Goal: Information Seeking & Learning: Learn about a topic

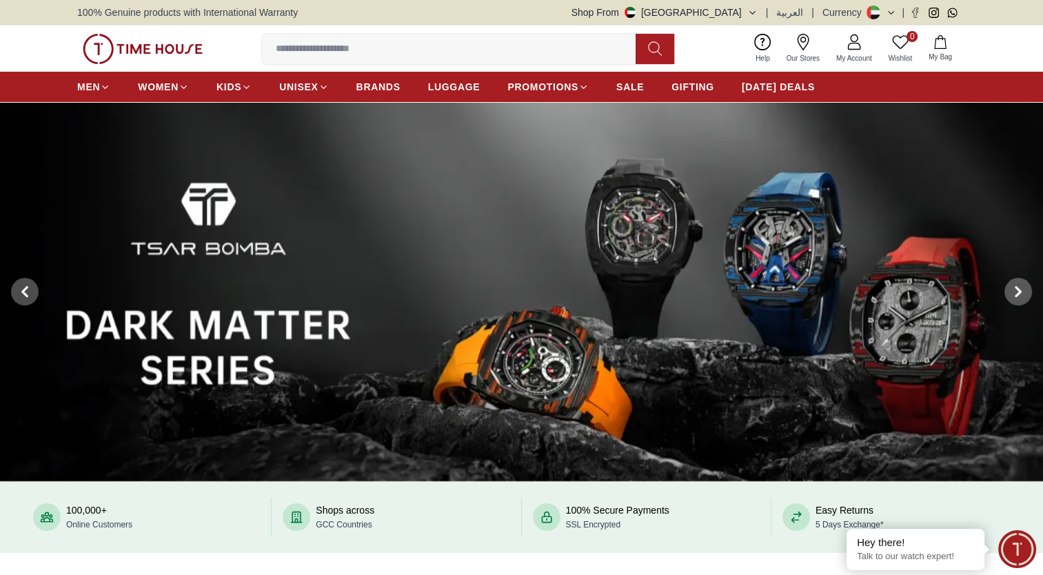
drag, startPoint x: 0, startPoint y: 0, endPoint x: 367, endPoint y: 45, distance: 369.6
click at [367, 45] on input at bounding box center [454, 49] width 385 height 28
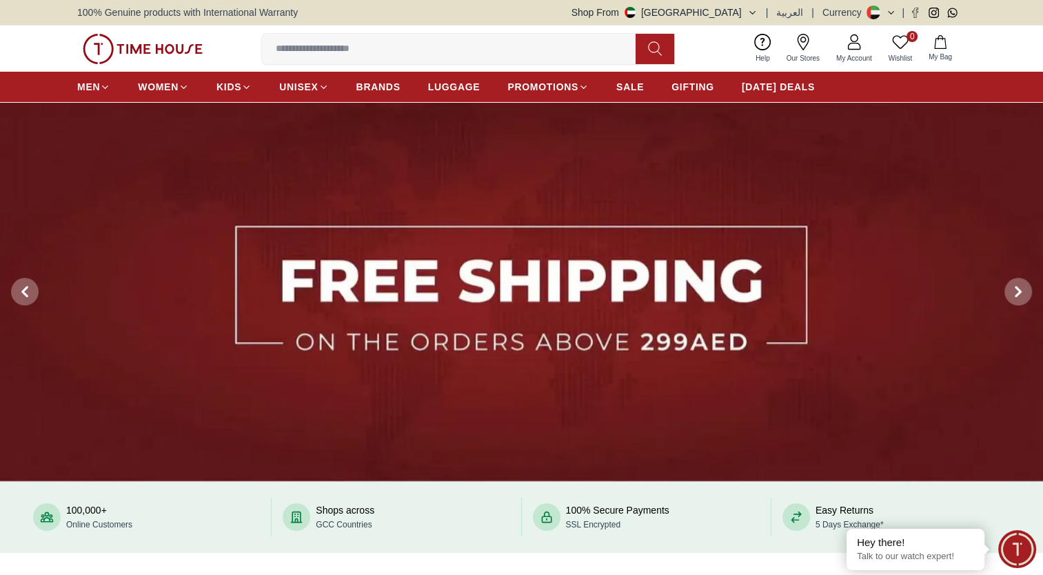
click at [204, 43] on div "0 Wishlist My Bag Trending Searches Police Casio Women [PERSON_NAME] Watch Seik…" at bounding box center [521, 49] width 889 height 46
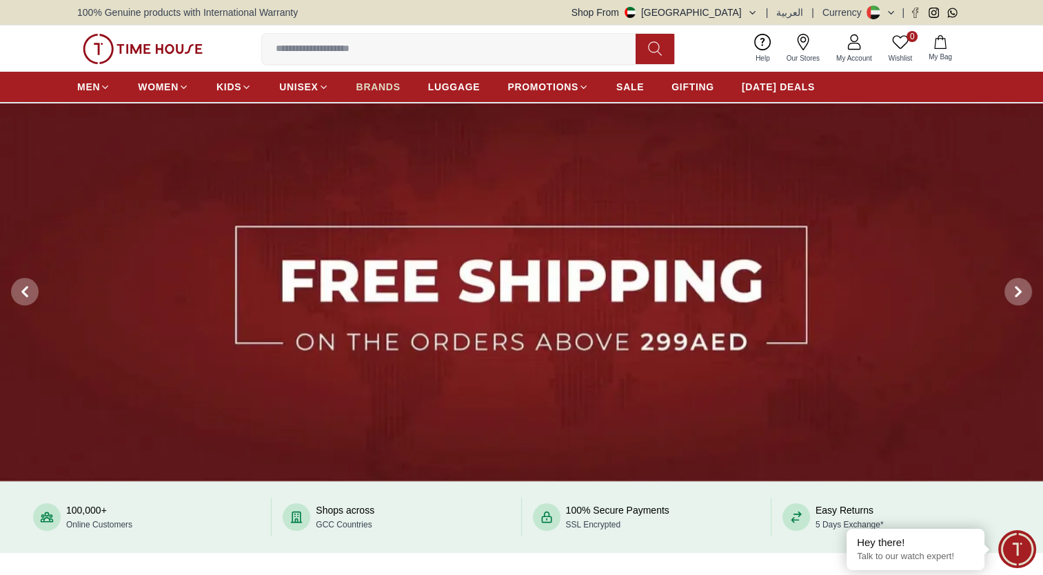
click at [377, 86] on span "BRANDS" at bounding box center [379, 87] width 44 height 14
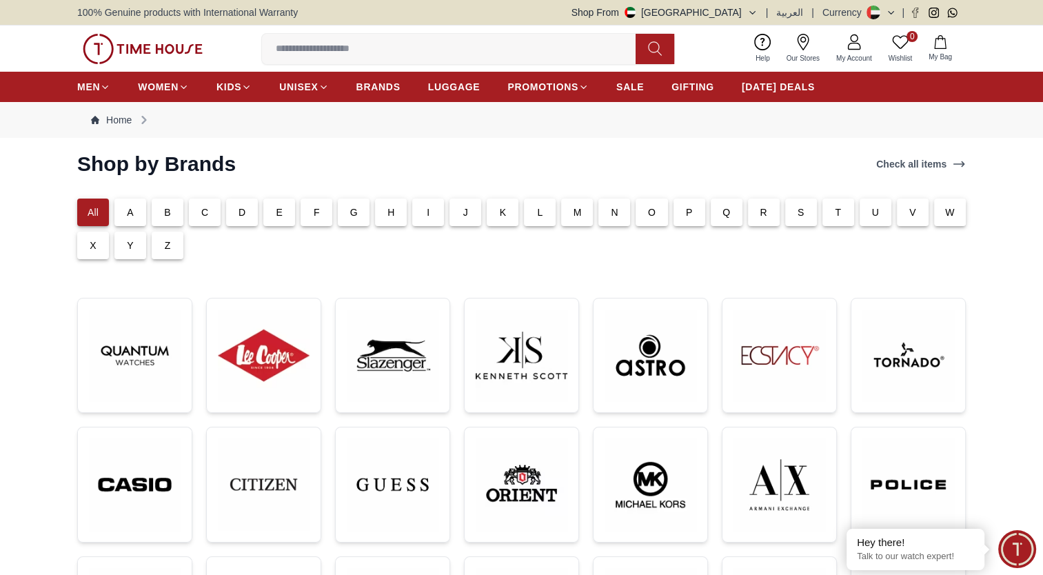
click at [541, 323] on img at bounding box center [522, 356] width 92 height 92
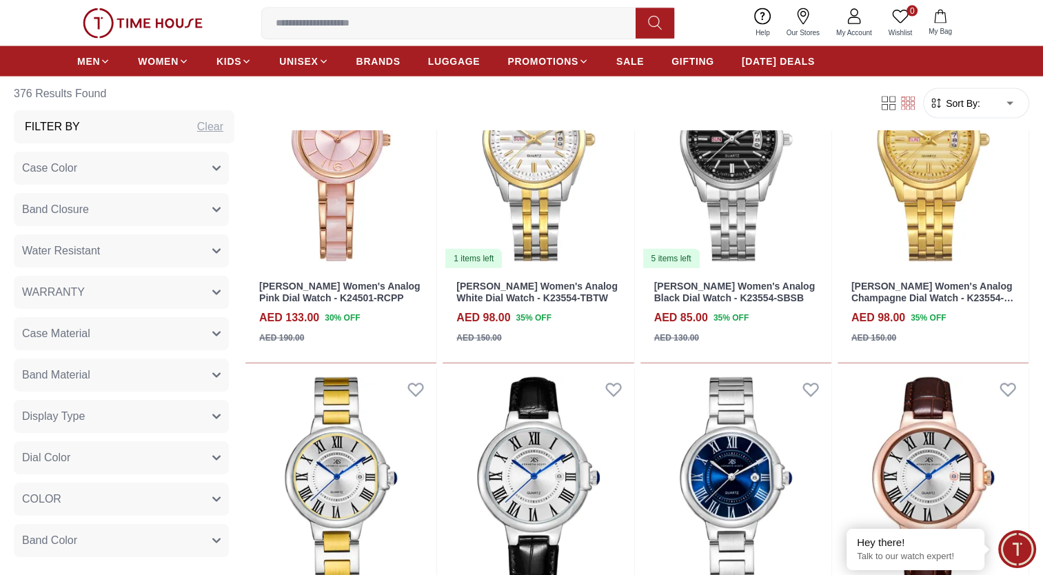
scroll to position [3073, 0]
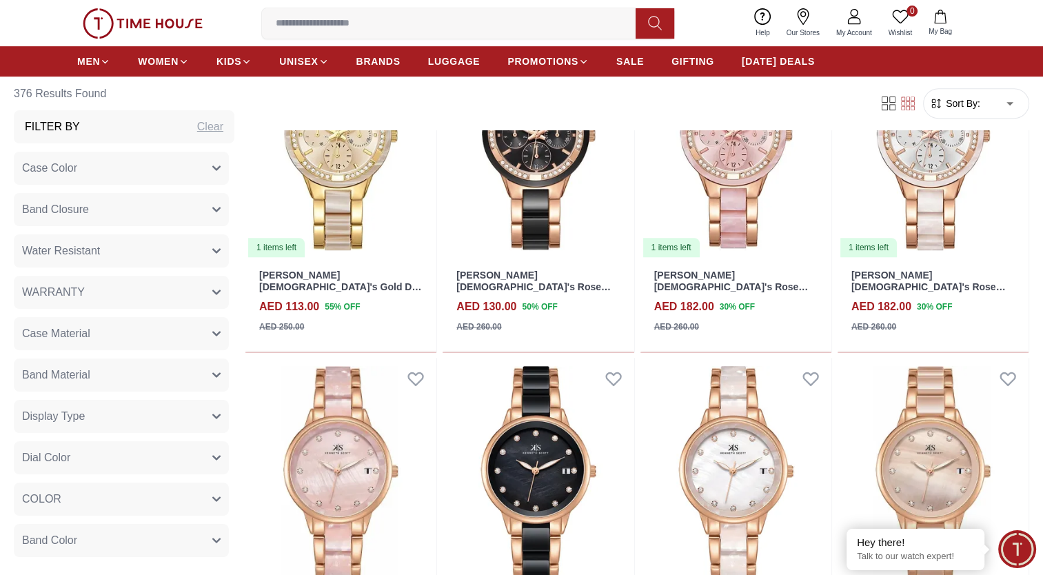
scroll to position [5997, 0]
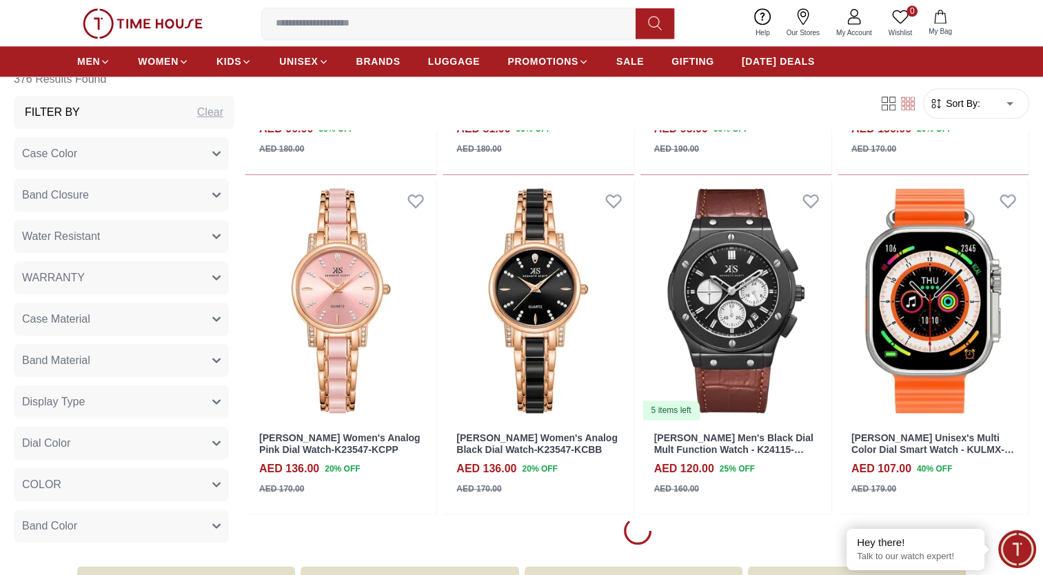
scroll to position [7017, 0]
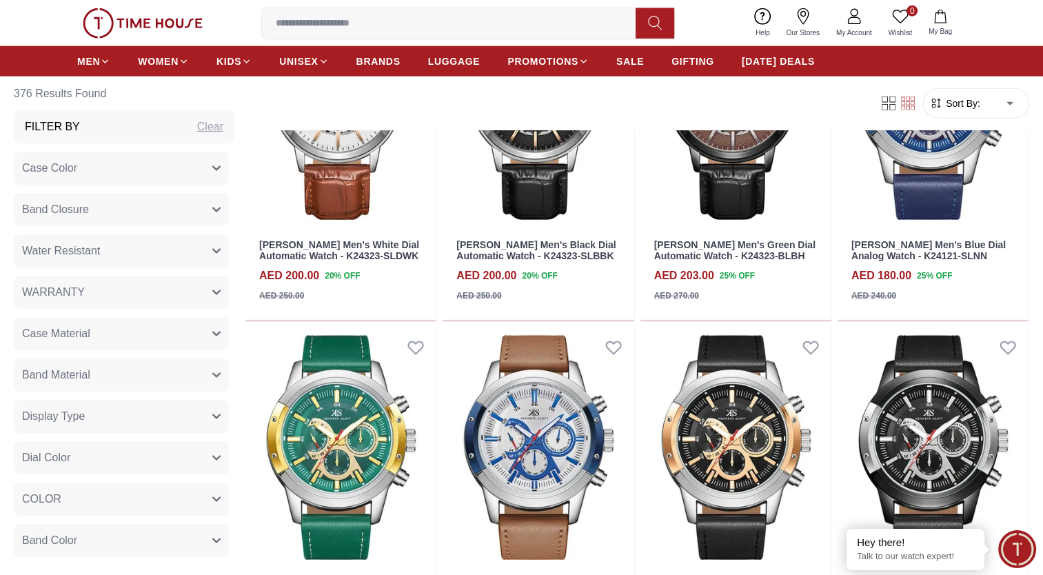
scroll to position [9068, 0]
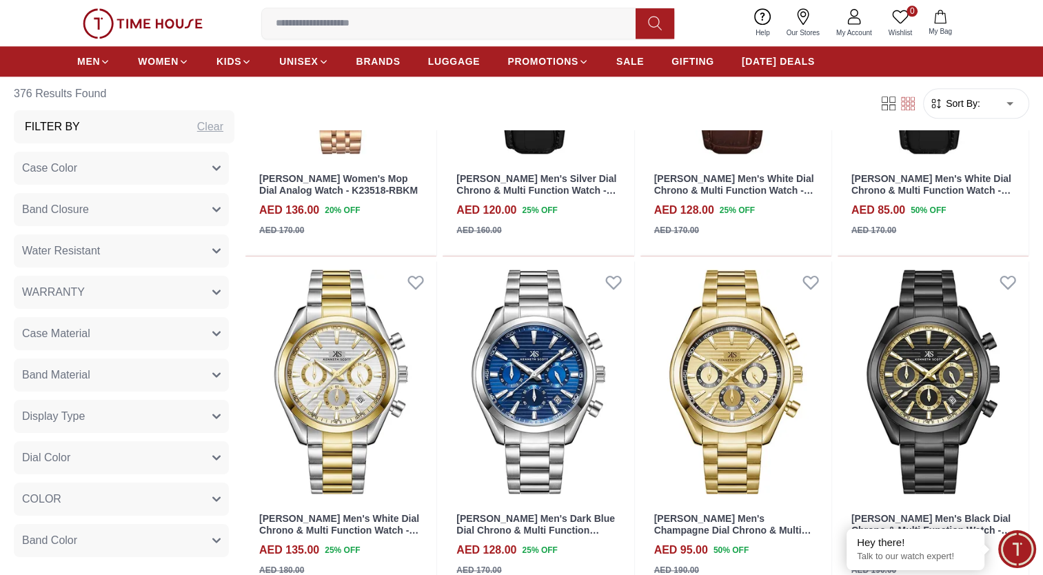
scroll to position [12040, 0]
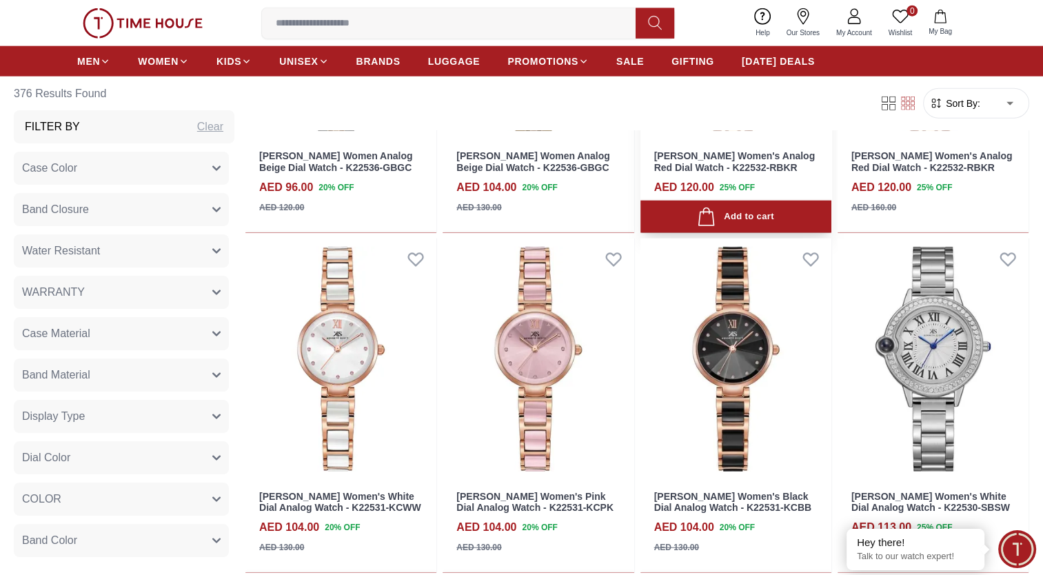
scroll to position [13771, 0]
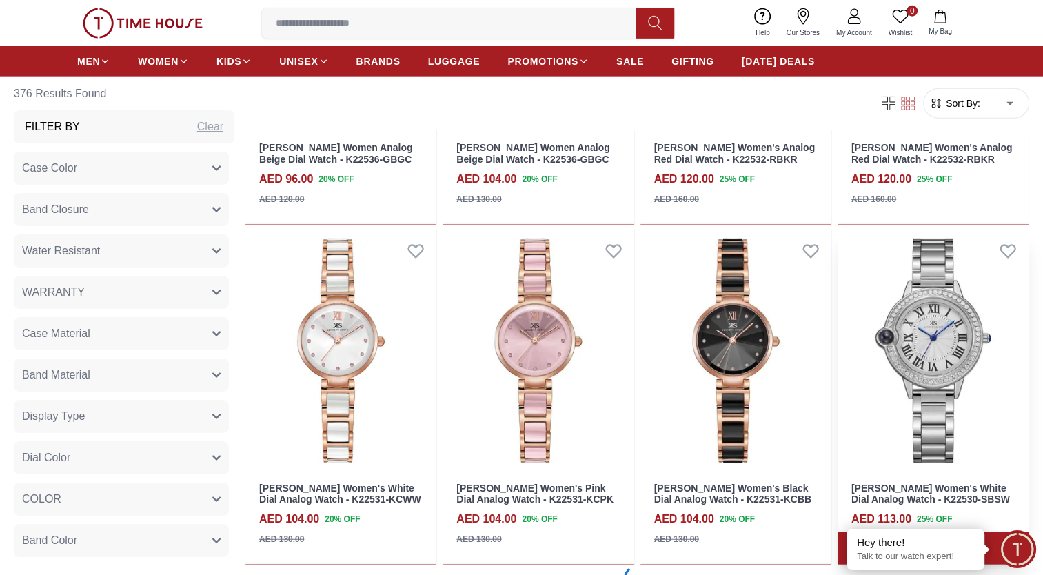
scroll to position [13866, 0]
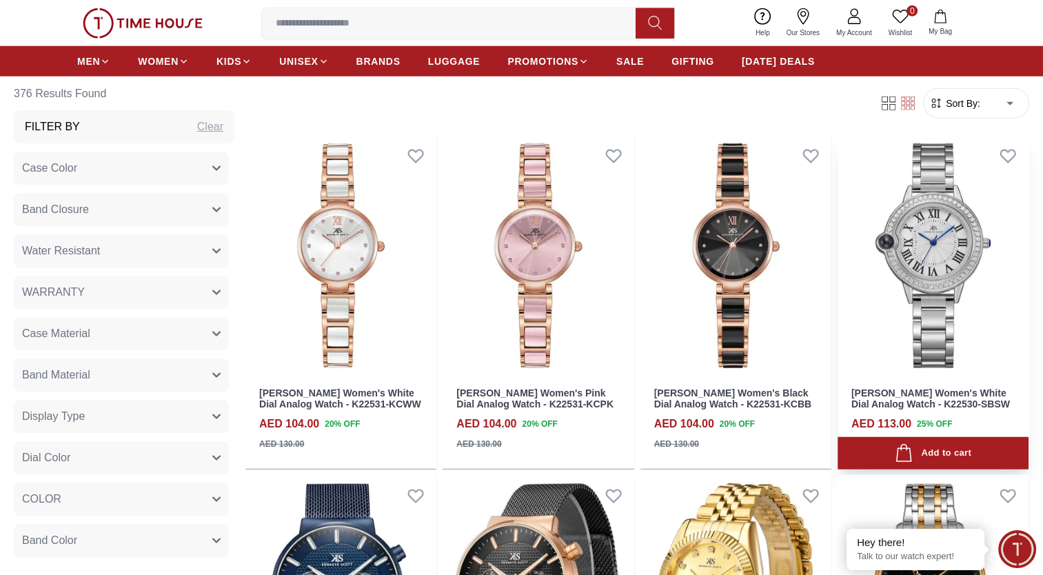
click at [935, 295] on img at bounding box center [933, 255] width 191 height 241
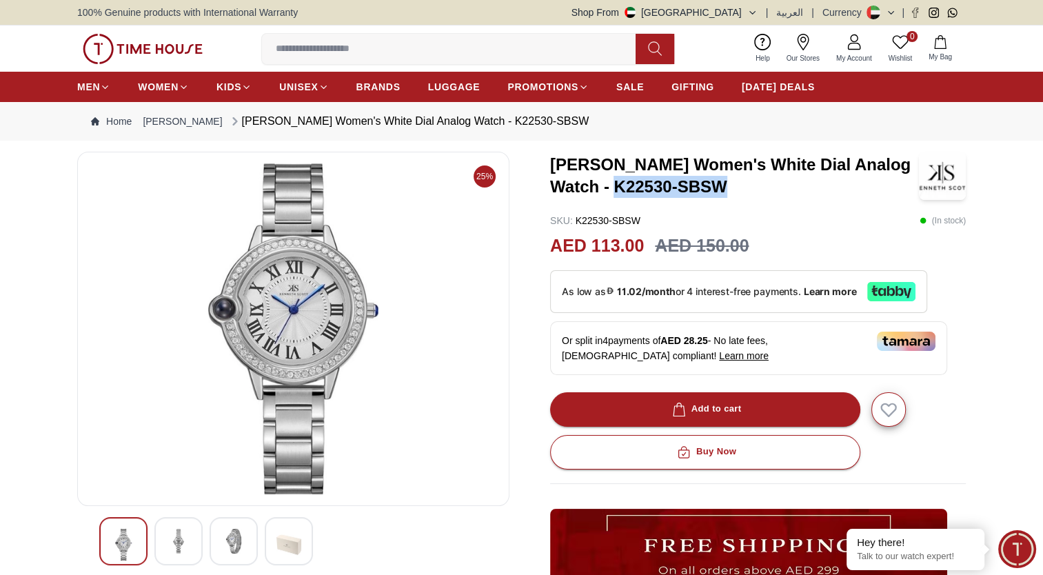
drag, startPoint x: 730, startPoint y: 183, endPoint x: 612, endPoint y: 189, distance: 118.1
click at [612, 189] on h3 "[PERSON_NAME] Women's White Dial Analog Watch - K22530-SBSW" at bounding box center [734, 176] width 369 height 44
copy h3 "K22530-SBSW"
click at [728, 186] on h3 "[PERSON_NAME] Women's White Dial Analog Watch - K22530-SBSW" at bounding box center [734, 176] width 369 height 44
drag, startPoint x: 671, startPoint y: 186, endPoint x: 612, endPoint y: 183, distance: 58.7
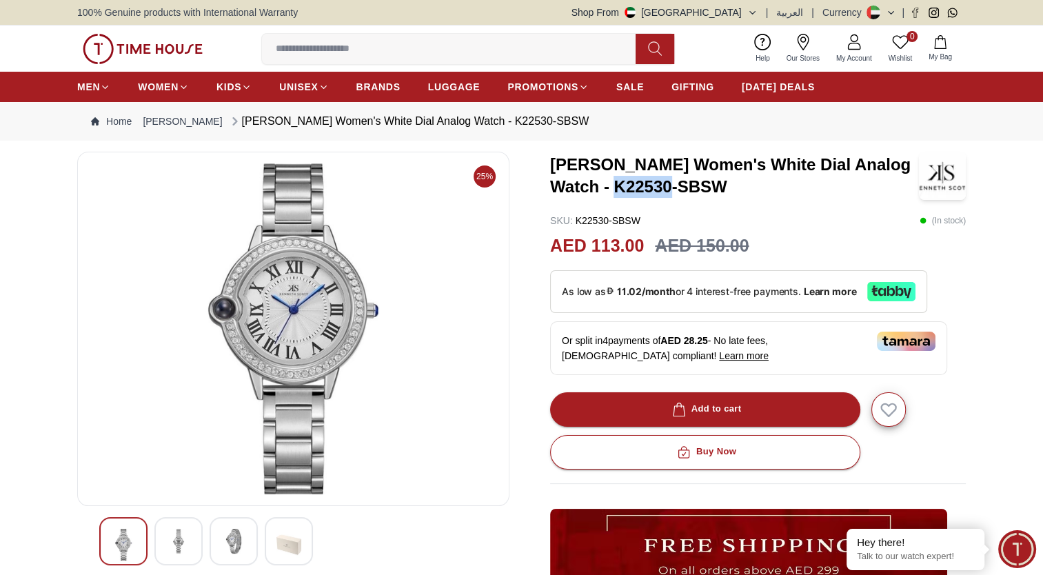
click at [612, 183] on h3 "[PERSON_NAME] Women's White Dial Analog Watch - K22530-SBSW" at bounding box center [734, 176] width 369 height 44
copy h3 "K22530"
